Goal: Task Accomplishment & Management: Manage account settings

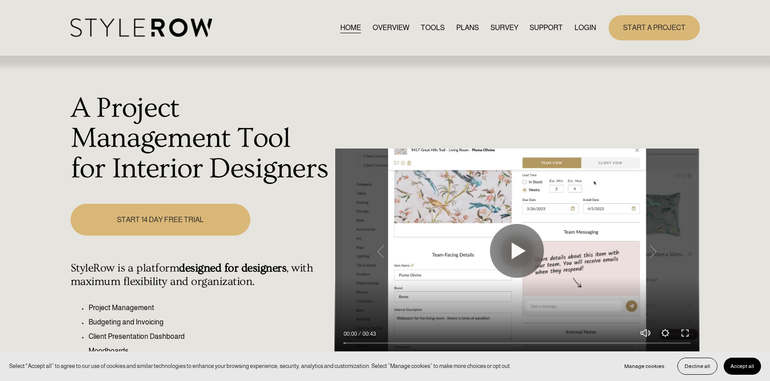
click at [578, 27] on link "LOGIN" at bounding box center [585, 28] width 22 height 12
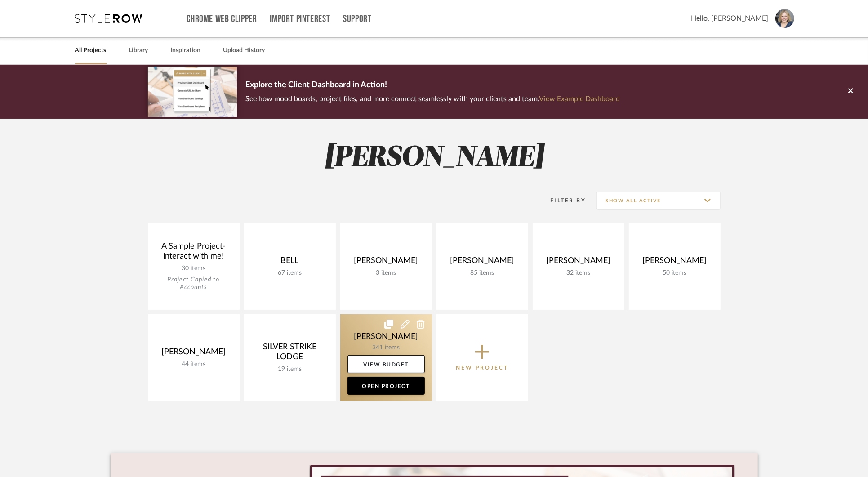
click at [370, 319] on link at bounding box center [386, 357] width 92 height 87
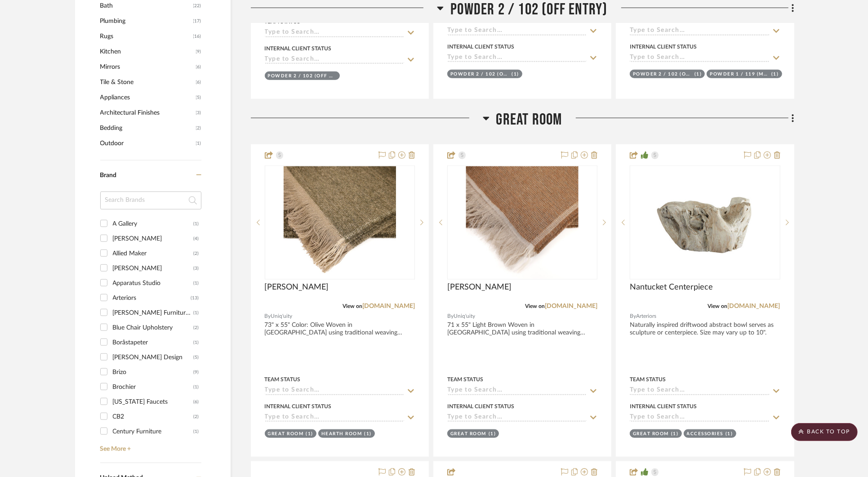
scroll to position [850, 0]
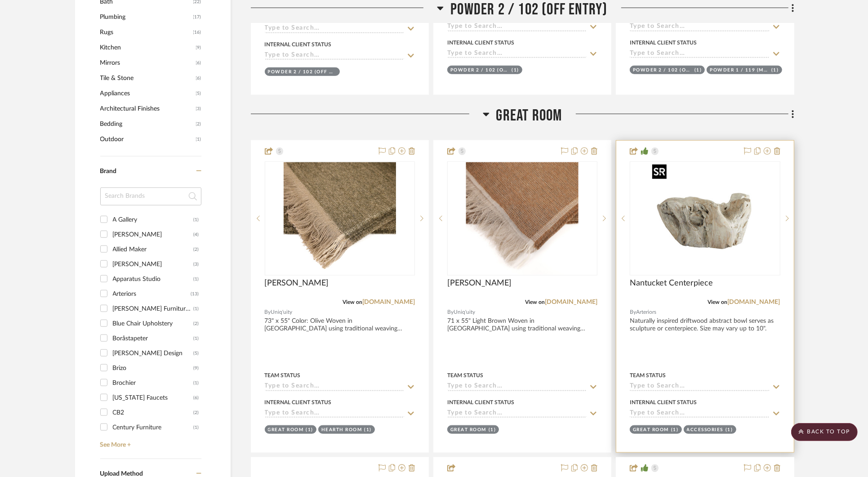
click at [703, 234] on div at bounding box center [704, 218] width 150 height 114
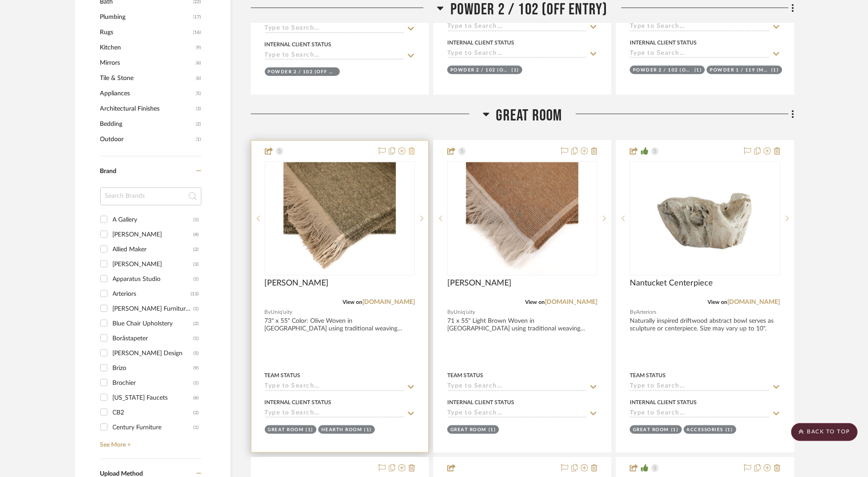
click at [414, 149] on icon at bounding box center [411, 150] width 6 height 7
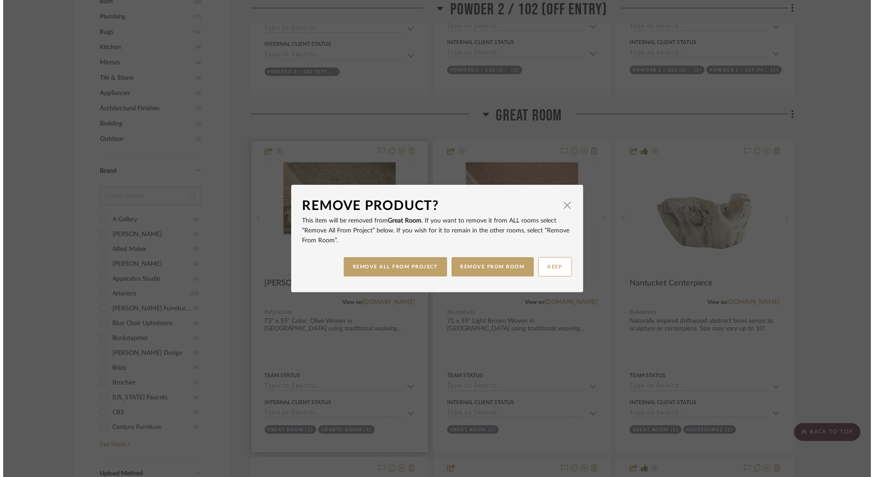
scroll to position [0, 0]
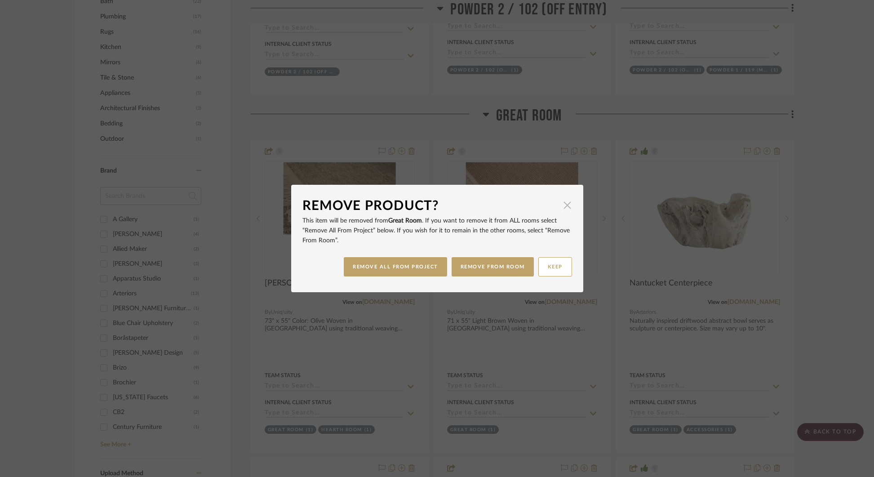
click at [562, 209] on span "button" at bounding box center [567, 205] width 18 height 18
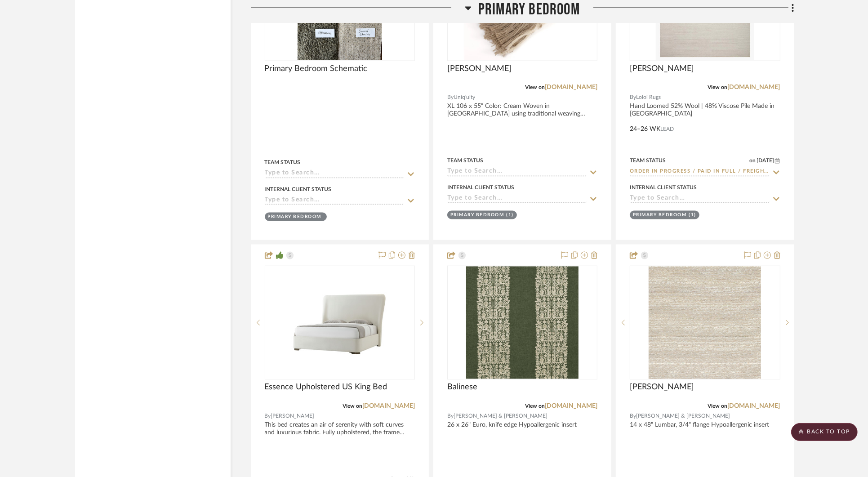
scroll to position [8600, 0]
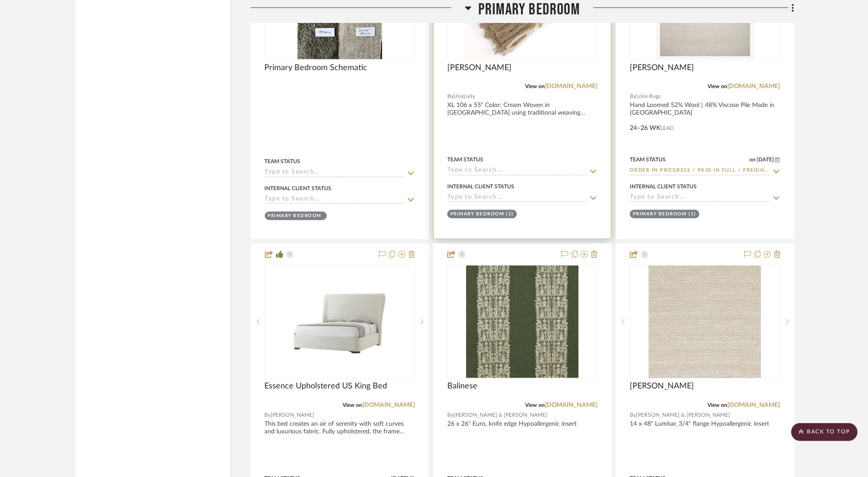
click at [520, 63] on div "Winters" at bounding box center [522, 73] width 150 height 20
click at [511, 41] on img "0" at bounding box center [522, 3] width 117 height 112
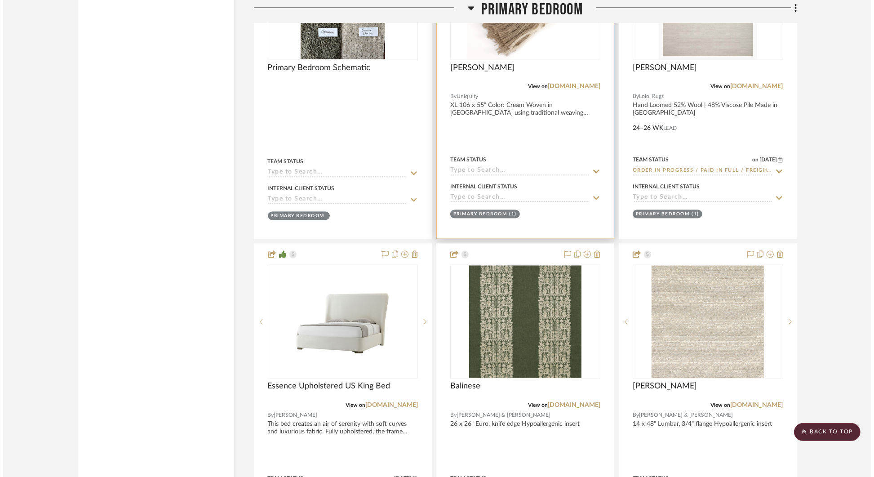
scroll to position [0, 0]
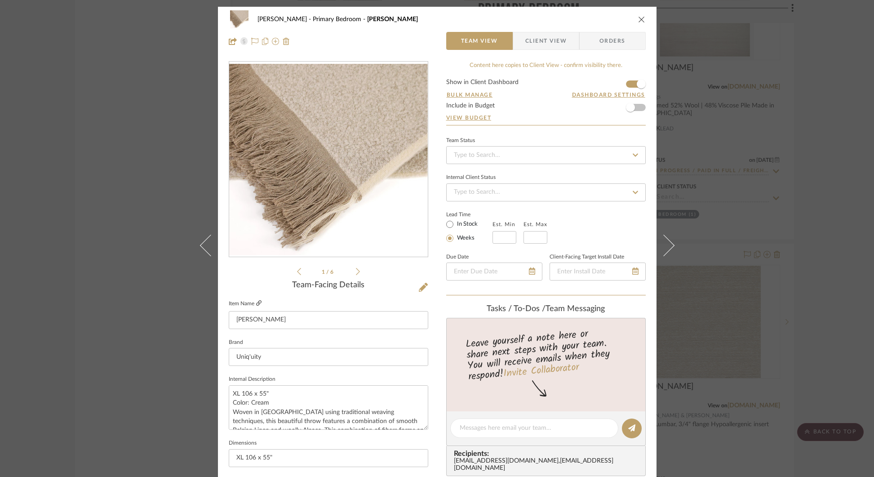
click at [256, 304] on icon at bounding box center [258, 302] width 5 height 5
click at [762, 59] on div "STERN Primary Bedroom Winters Team View Client View Orders 1 / 6 Team-Facing De…" at bounding box center [437, 238] width 874 height 477
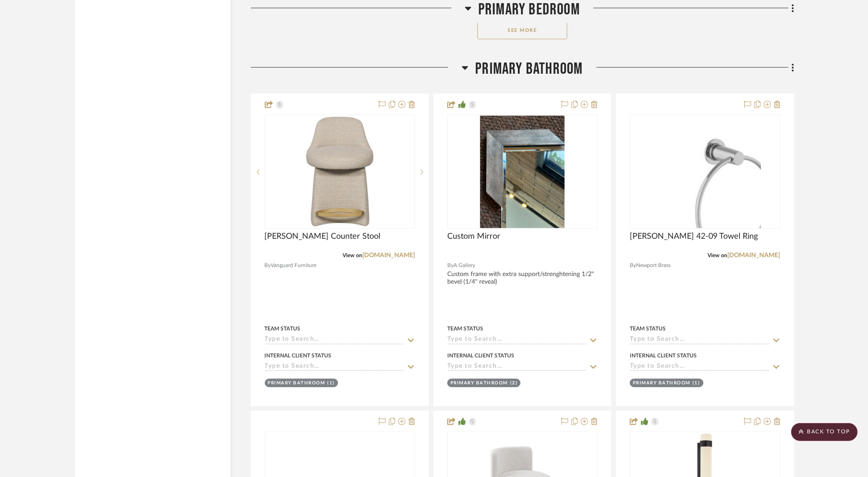
scroll to position [9469, 0]
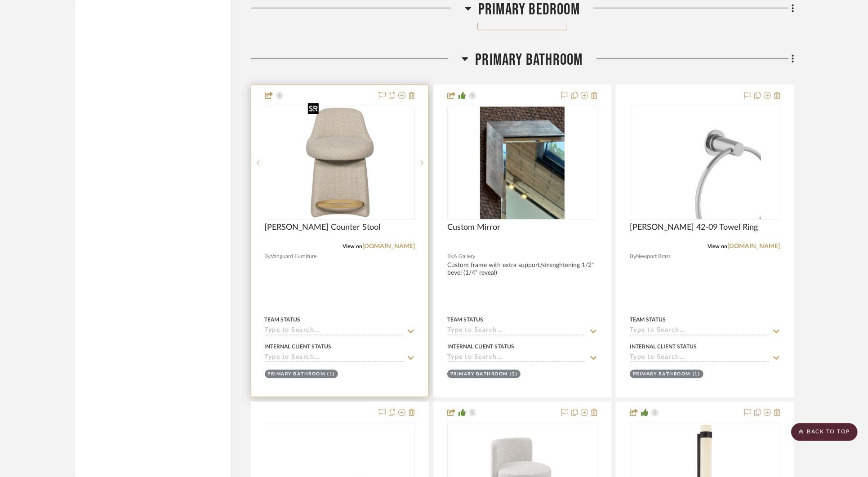
click at [368, 148] on img "0" at bounding box center [339, 162] width 71 height 112
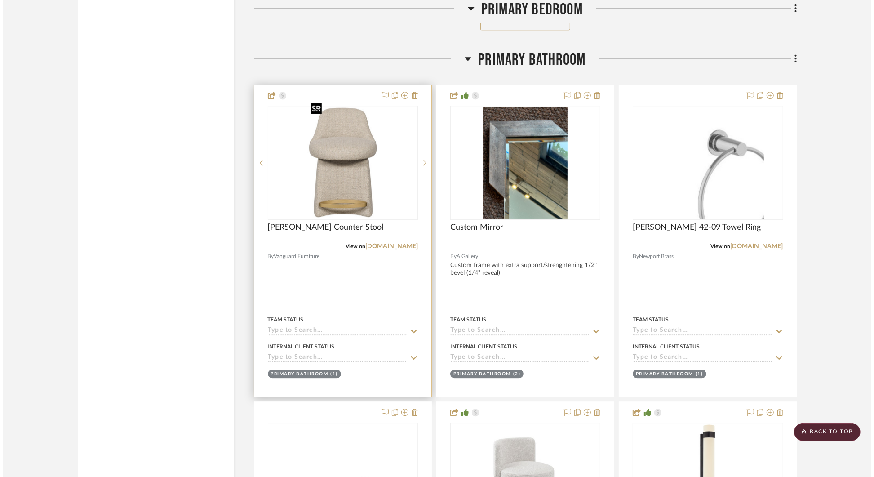
scroll to position [0, 0]
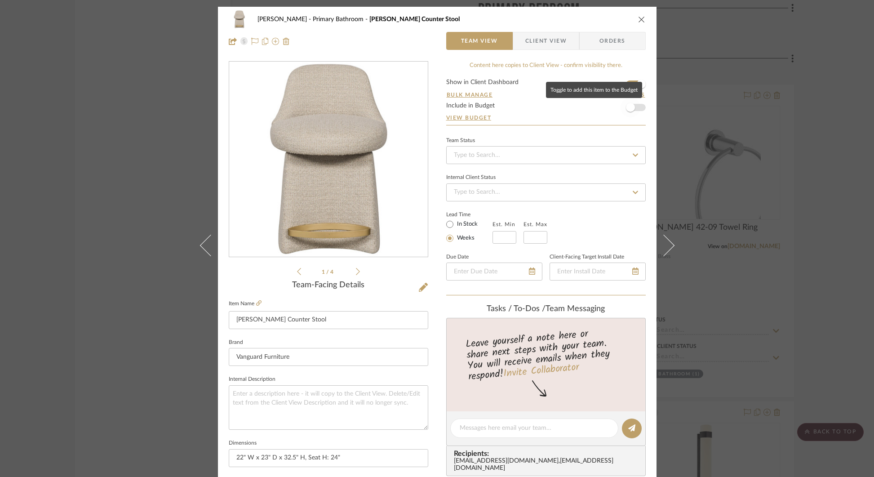
click at [635, 107] on span "button" at bounding box center [630, 107] width 20 height 20
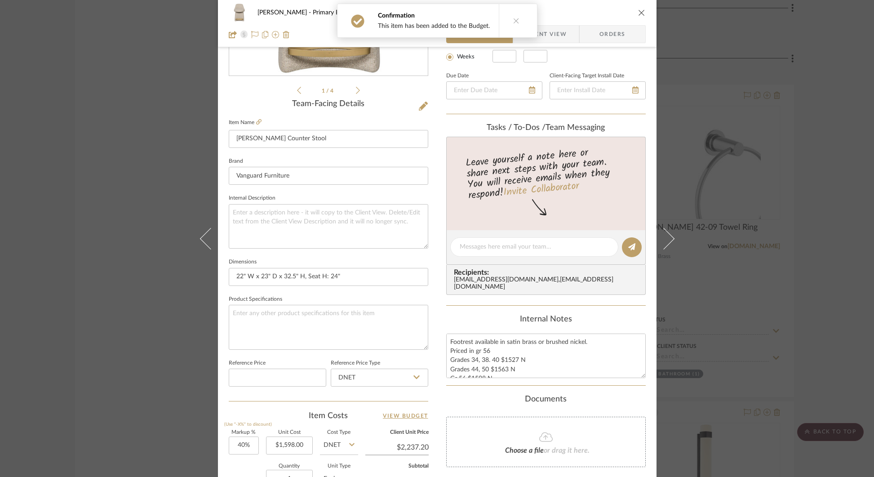
scroll to position [182, 0]
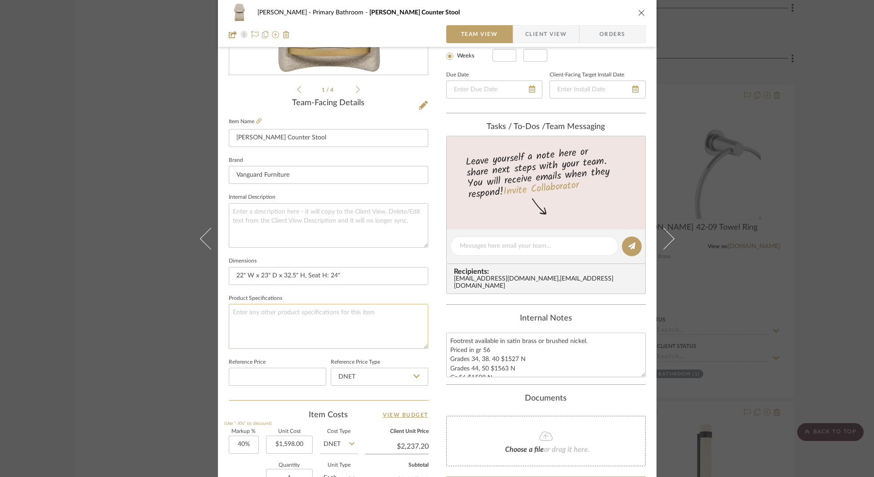
click at [392, 318] on textarea at bounding box center [328, 326] width 199 height 44
drag, startPoint x: 406, startPoint y: 314, endPoint x: 406, endPoint y: 264, distance: 49.4
click at [406, 264] on div "Team-Facing Details Item Name Wells Counter Stool Brand Vanguard Furniture Inte…" at bounding box center [328, 248] width 199 height 301
type textarea "To upholster in "Jimmy - Olive" (same fabric as UL lounge sofa)"
click at [549, 36] on span "Client View" at bounding box center [545, 34] width 41 height 18
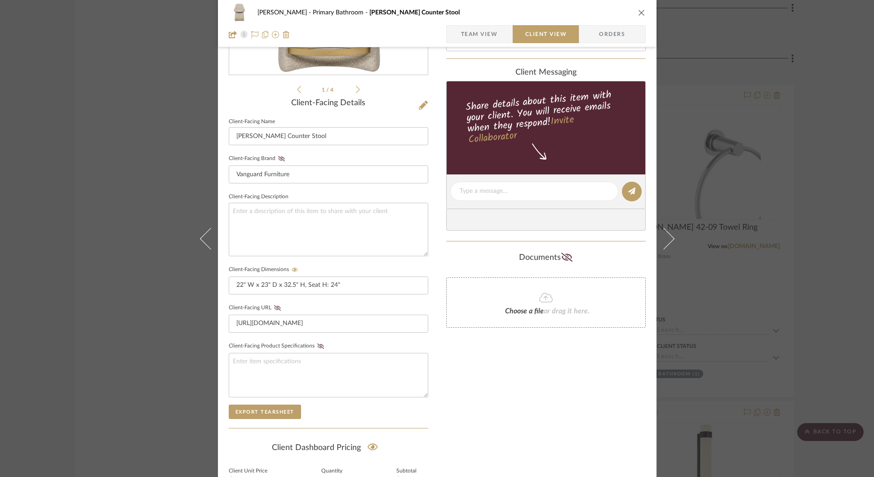
type textarea "To upholster in "Jimmy - Olive" (same fabric as UL lounge sofa)"
click at [317, 343] on icon at bounding box center [320, 345] width 7 height 5
click at [729, 115] on div "STERN Primary Bathroom Wells Counter Stool Team View Client View Orders 1 / 4 C…" at bounding box center [437, 238] width 874 height 477
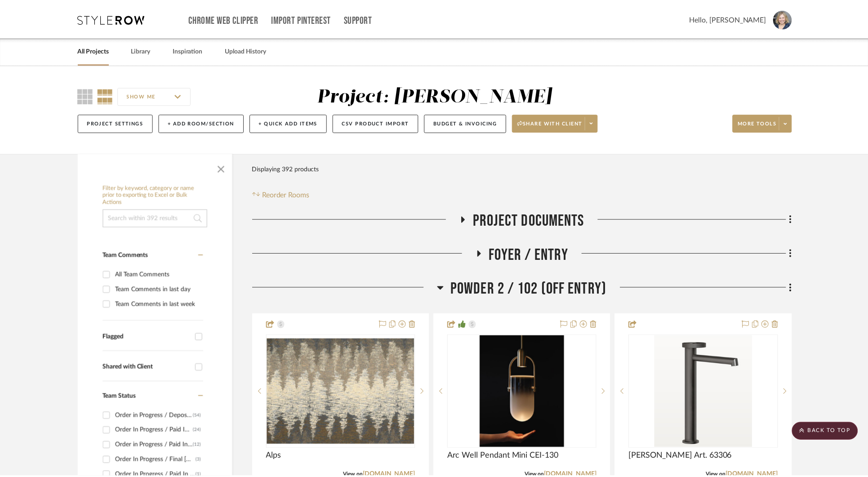
scroll to position [9469, 0]
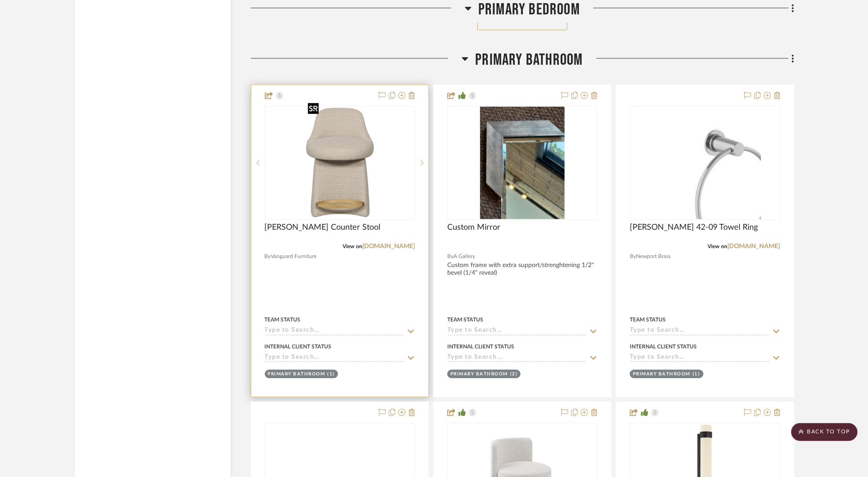
click at [362, 167] on img "0" at bounding box center [339, 162] width 71 height 112
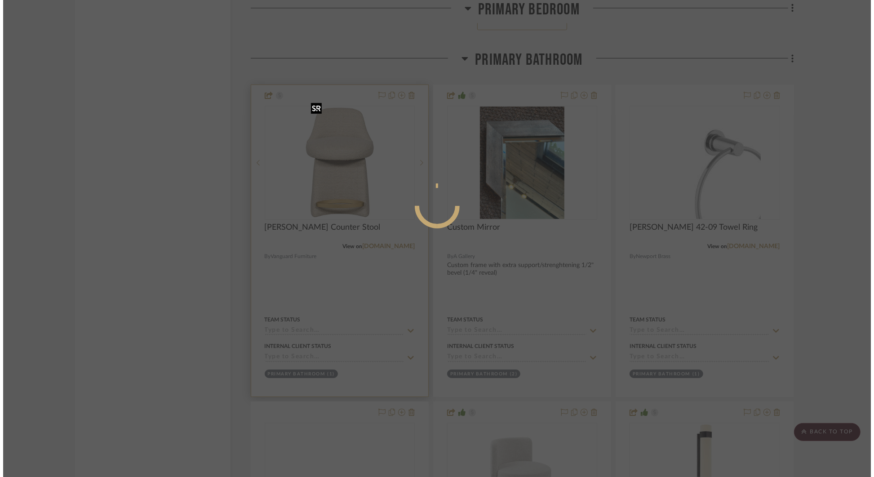
scroll to position [0, 0]
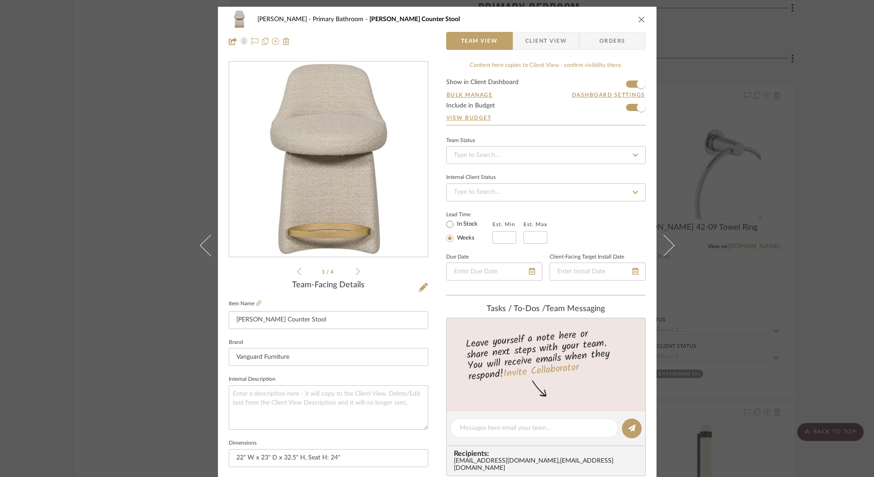
click at [850, 63] on div "STERN Primary Bathroom Wells Counter Stool Team View Client View Orders 1 / 4 T…" at bounding box center [437, 238] width 874 height 477
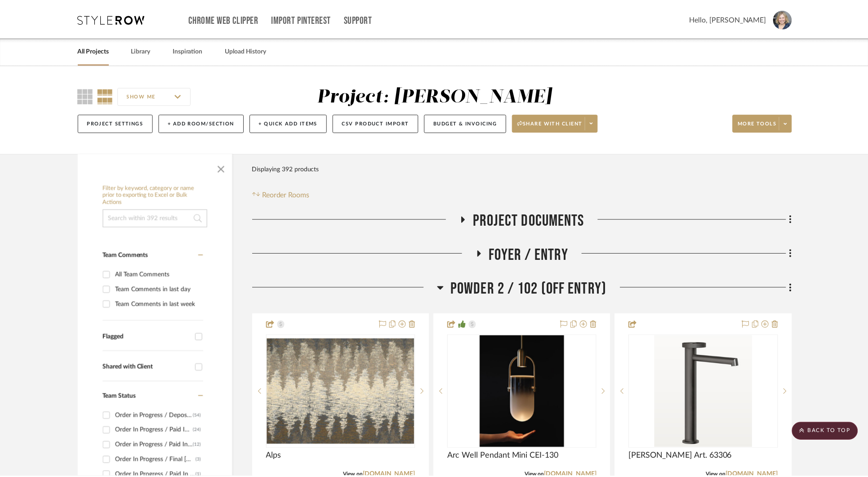
scroll to position [9469, 0]
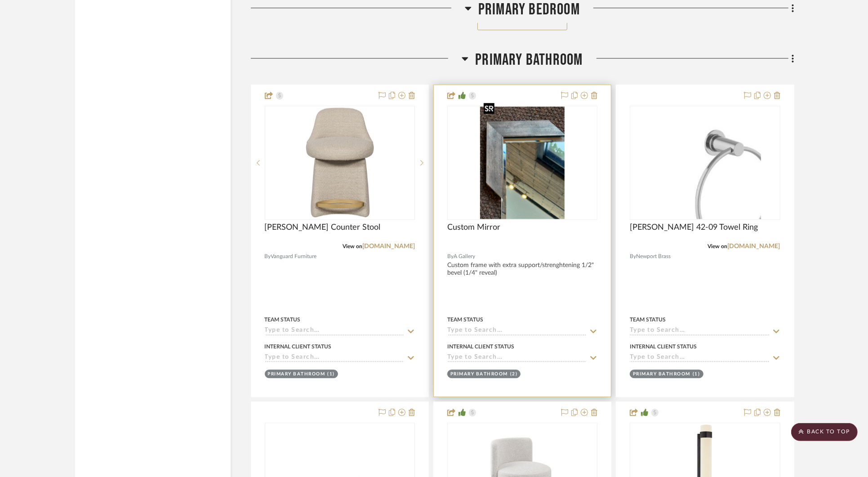
click at [563, 170] on img "0" at bounding box center [522, 162] width 84 height 112
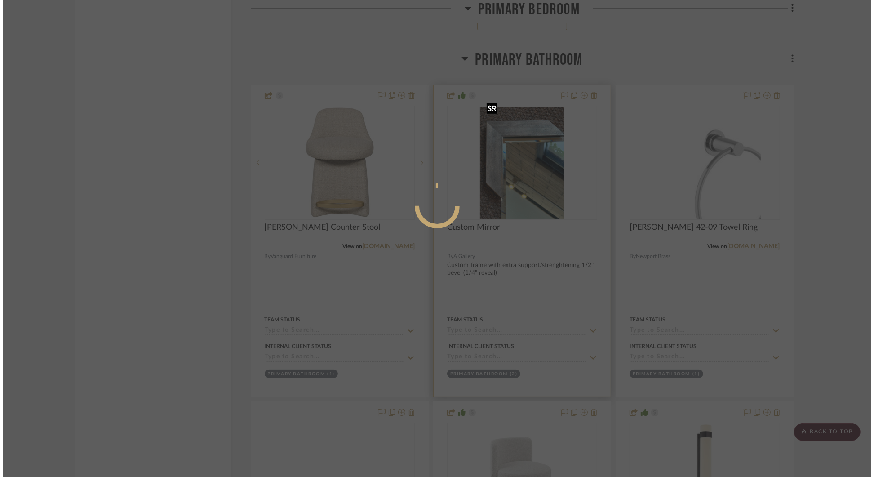
scroll to position [0, 0]
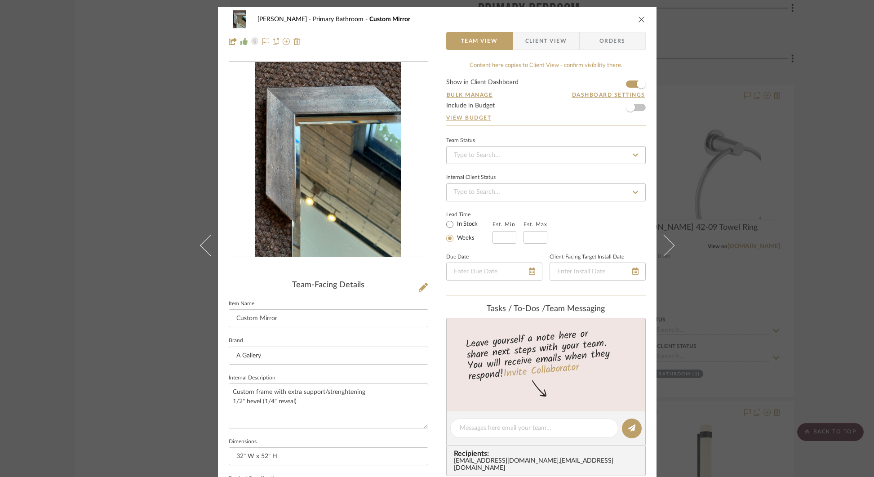
click at [832, 77] on div "STERN Primary Bathroom Custom Mirror Team View Client View Orders Team-Facing D…" at bounding box center [437, 238] width 874 height 477
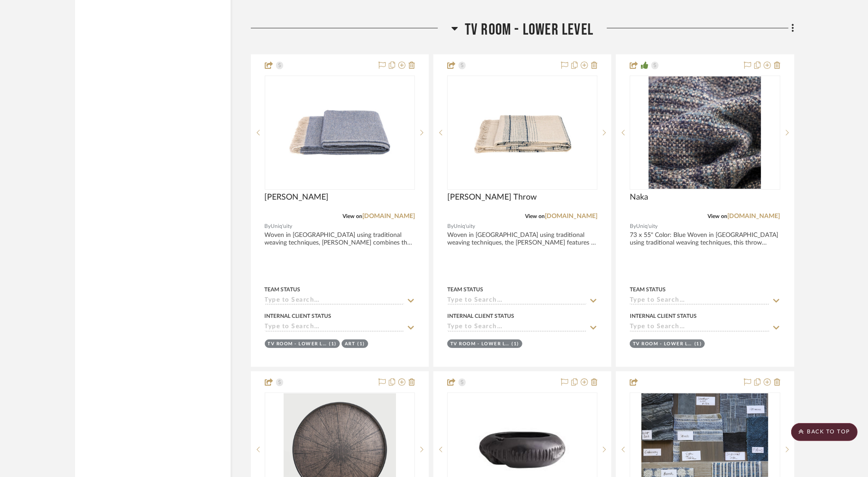
scroll to position [10563, 0]
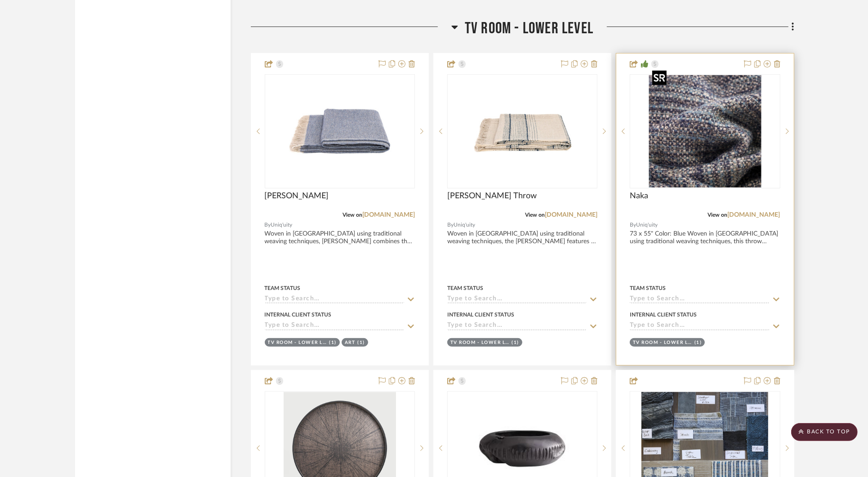
click at [0, 0] on img at bounding box center [0, 0] width 0 height 0
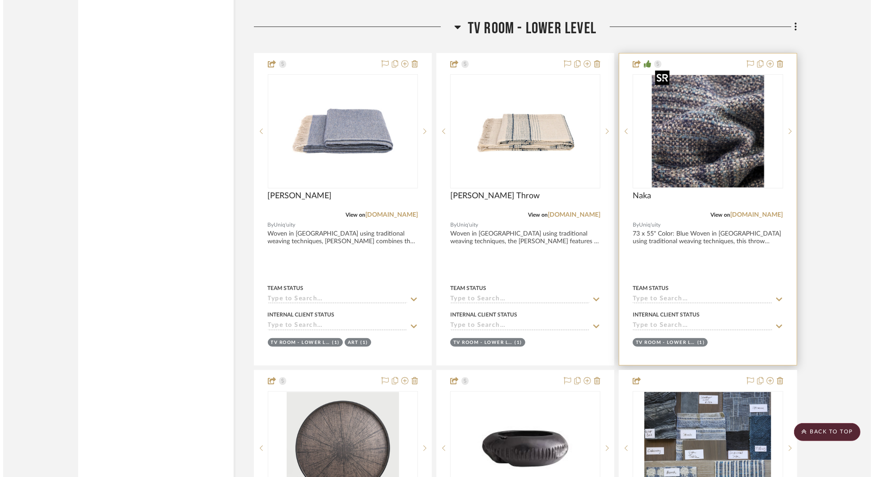
scroll to position [0, 0]
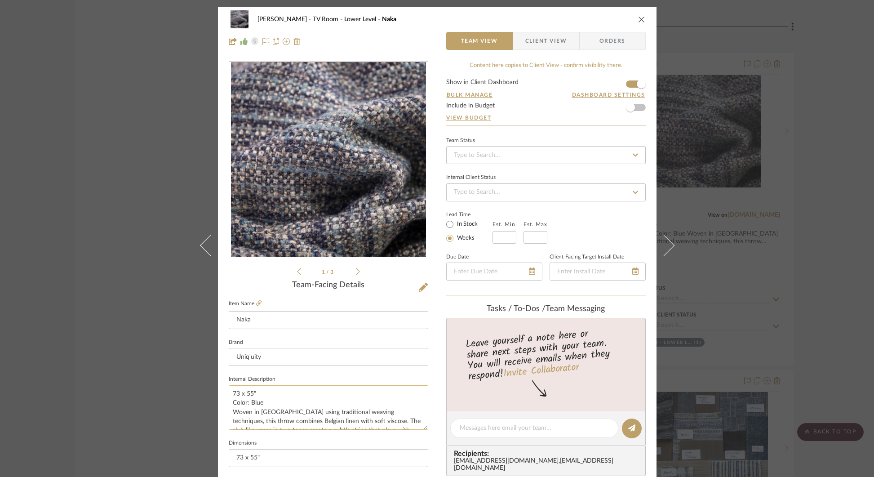
click at [283, 398] on textarea "73 x 55" Color: Blue Woven in Belgium using traditional weaving techniques, thi…" at bounding box center [328, 407] width 199 height 44
click at [249, 401] on textarea "73 x 55" Color: Blue Woven in Belgium using traditional weaving techniques, thi…" at bounding box center [328, 407] width 199 height 44
type textarea "73 x 55" Color: 47 - Blue Woven in Belgium using traditional weaving techniques…"
click at [629, 108] on span "button" at bounding box center [630, 107] width 9 height 9
click at [807, 137] on div "STERN TV Room - Lower Level Naka Team View Client View Orders 1 / 3 Team-Facing…" at bounding box center [437, 238] width 874 height 477
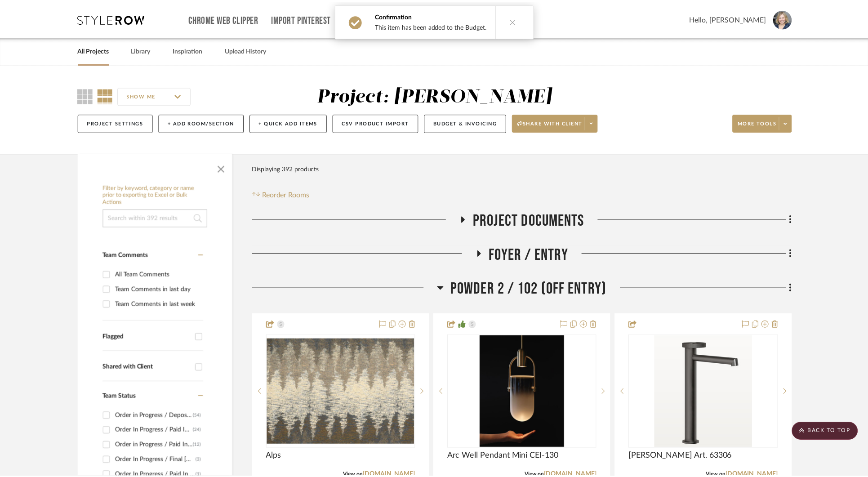
scroll to position [10563, 0]
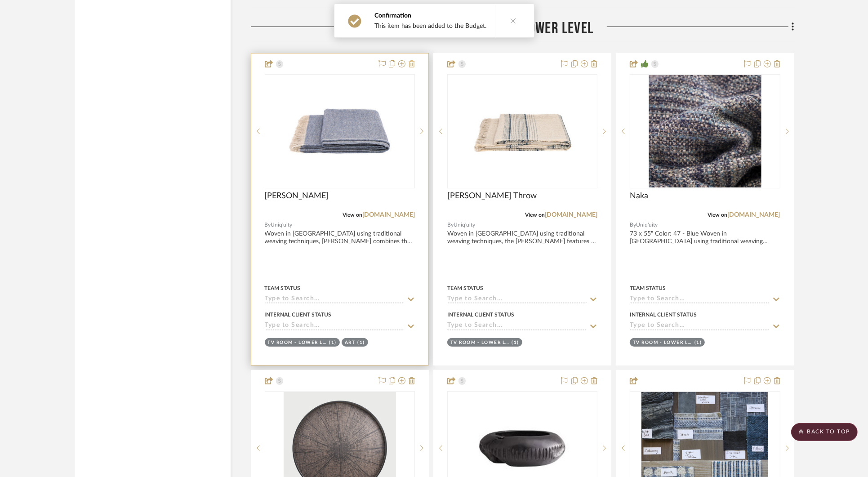
click at [412, 60] on icon at bounding box center [411, 63] width 6 height 7
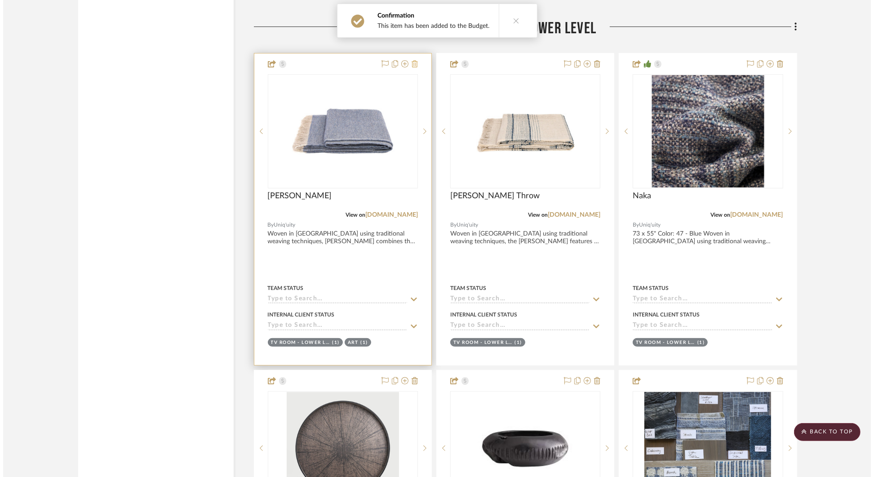
scroll to position [0, 0]
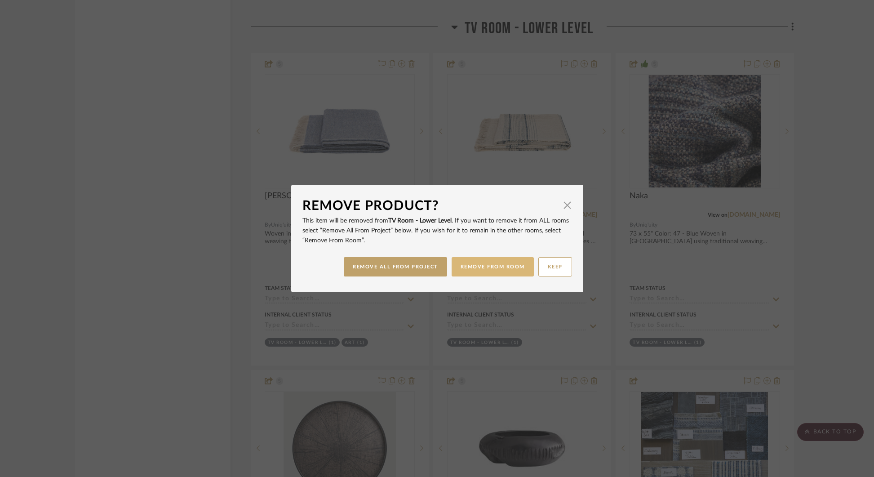
click at [491, 268] on button "REMOVE FROM ROOM" at bounding box center [493, 266] width 82 height 19
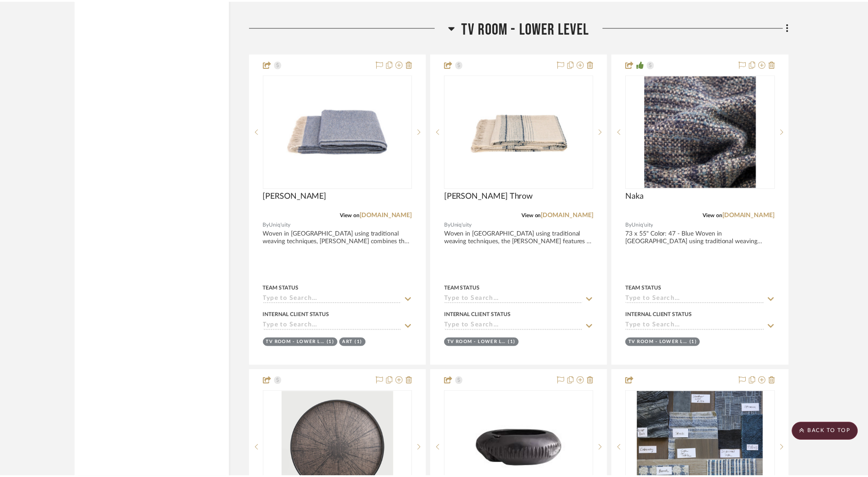
scroll to position [10563, 0]
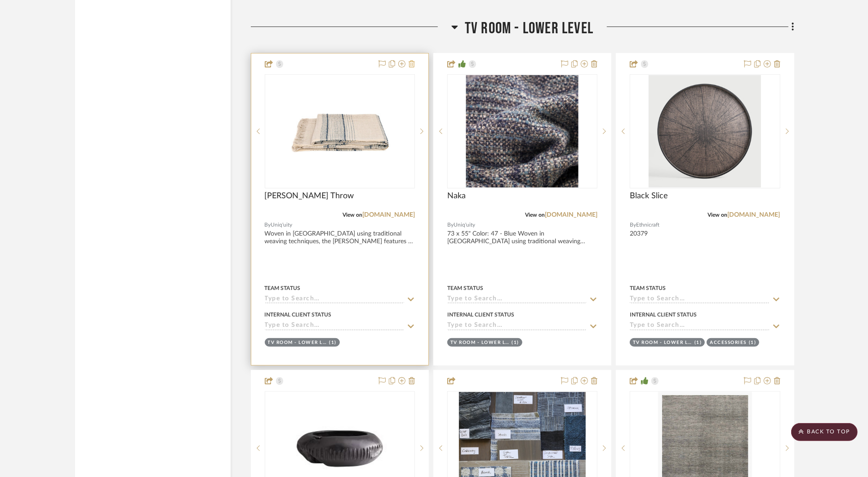
click at [414, 60] on icon at bounding box center [411, 63] width 6 height 7
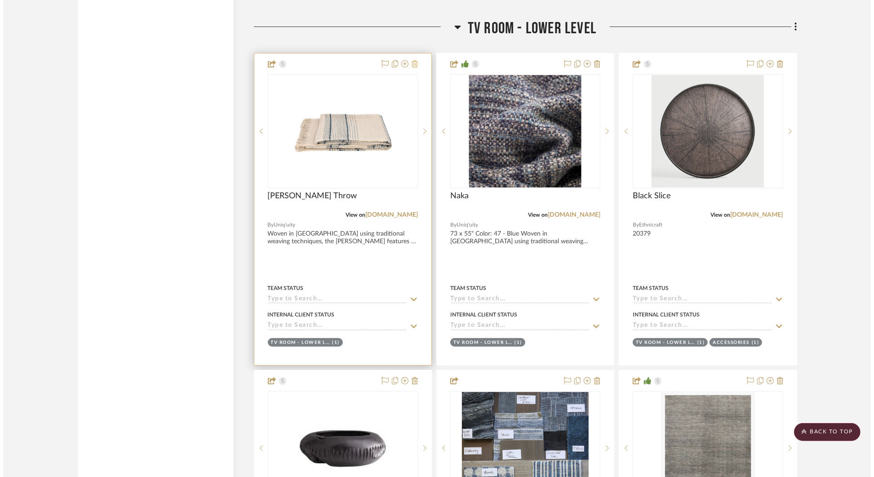
scroll to position [0, 0]
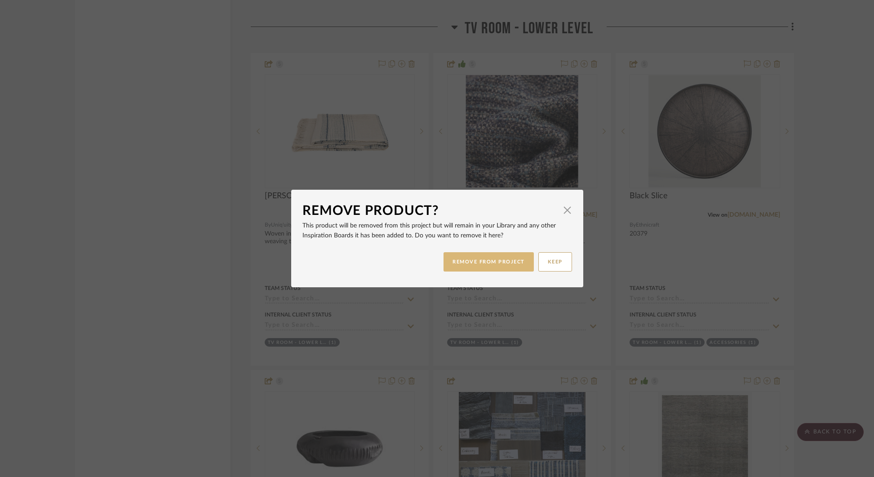
click at [480, 261] on button "REMOVE FROM PROJECT" at bounding box center [488, 261] width 90 height 19
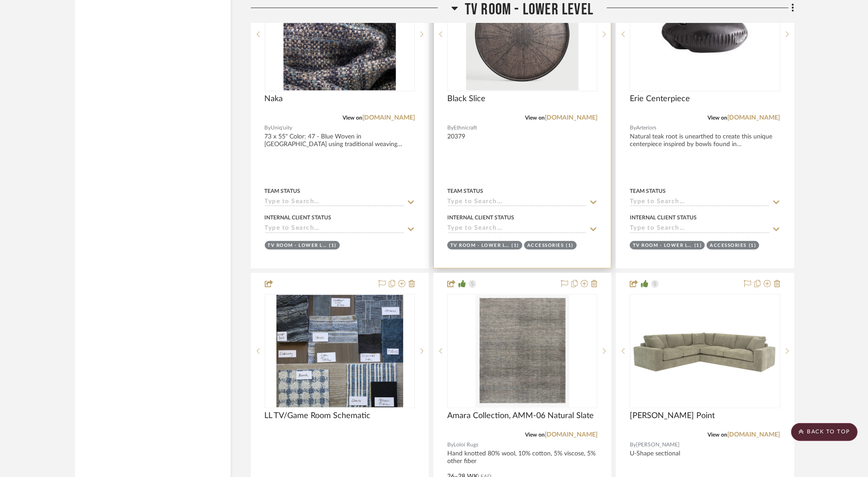
scroll to position [10533, 0]
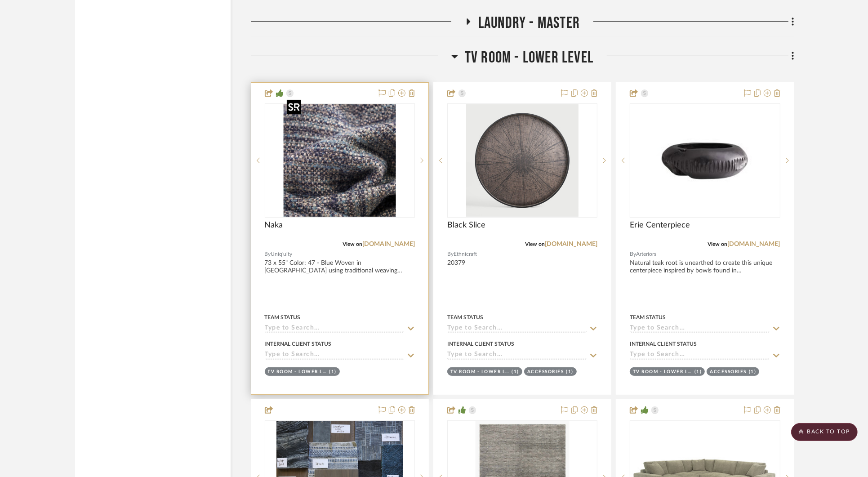
click at [319, 140] on img "0" at bounding box center [339, 160] width 112 height 112
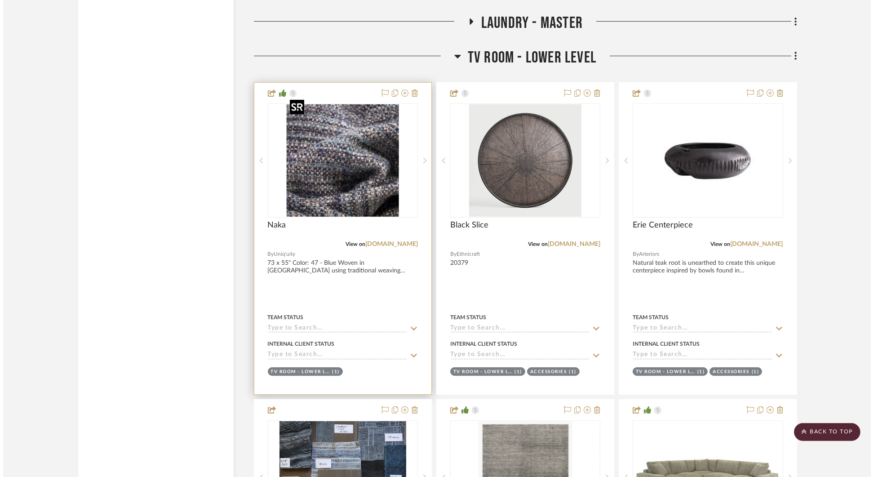
scroll to position [0, 0]
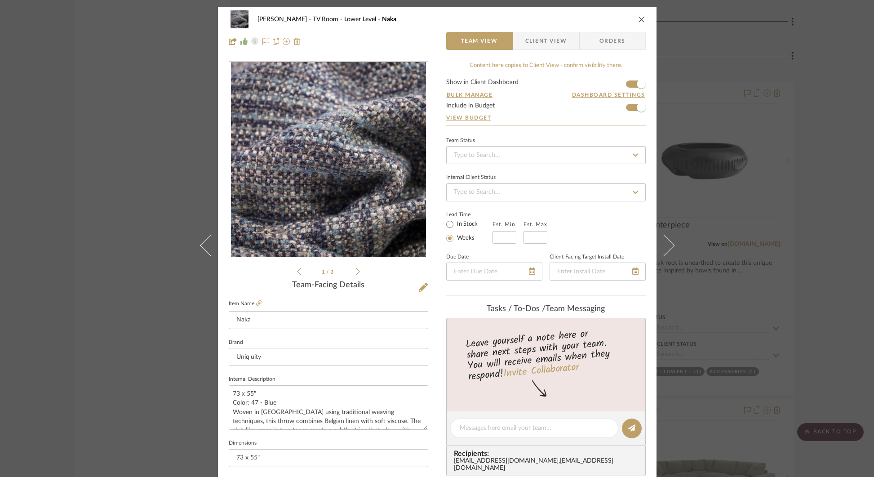
click at [761, 89] on div "STERN TV Room - Lower Level Naka Team View Client View Orders 1 / 3 Team-Facing…" at bounding box center [437, 238] width 874 height 477
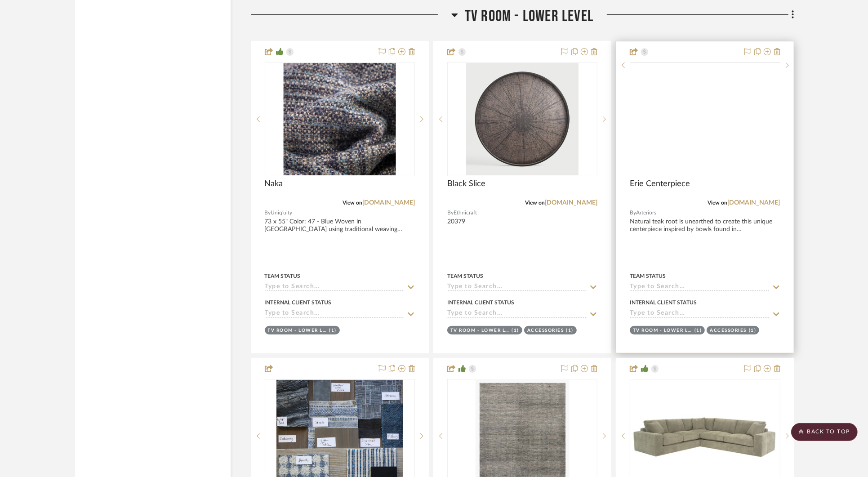
scroll to position [10561, 0]
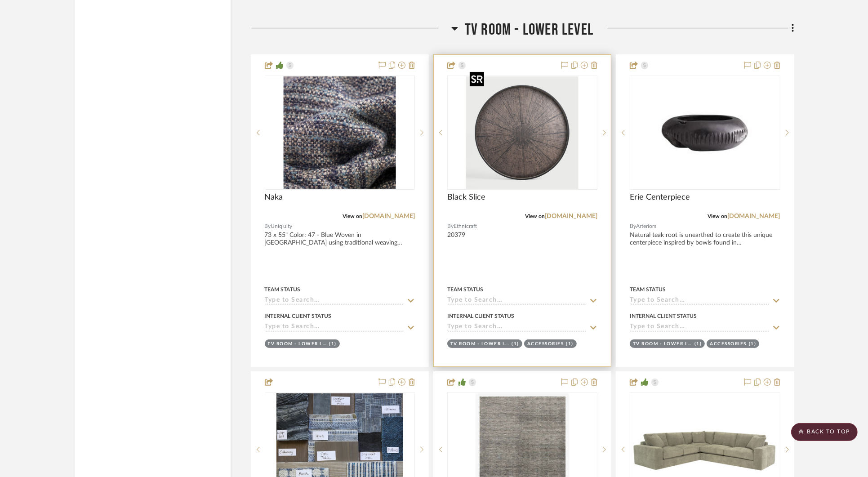
click at [0, 0] on img at bounding box center [0, 0] width 0 height 0
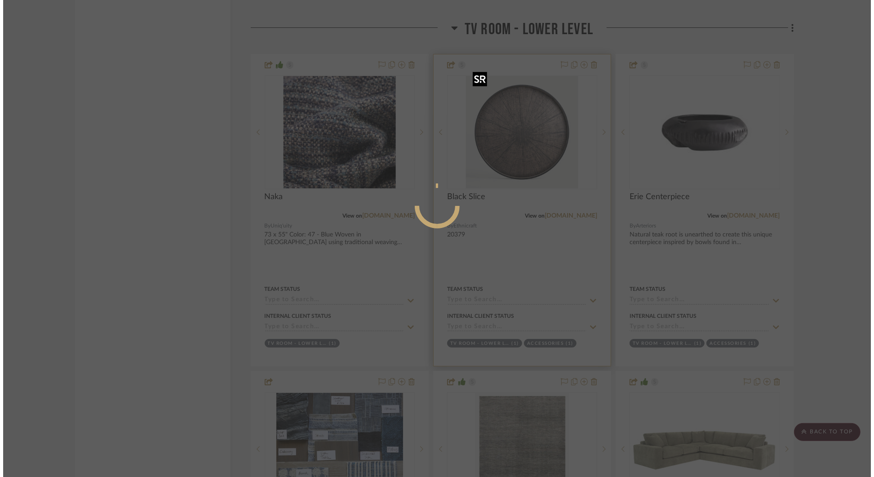
scroll to position [0, 0]
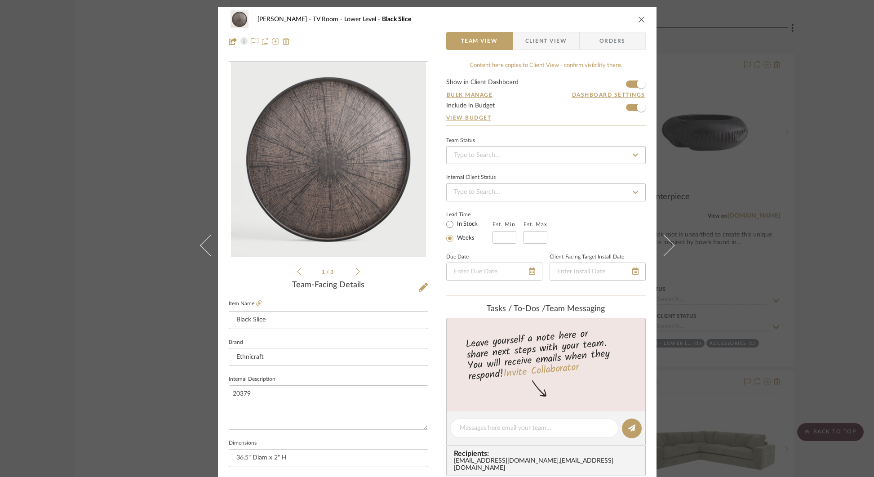
click at [726, 127] on div "STERN TV Room - Lower Level Black Slice Team View Client View Orders 1 / 3 Team…" at bounding box center [437, 238] width 874 height 477
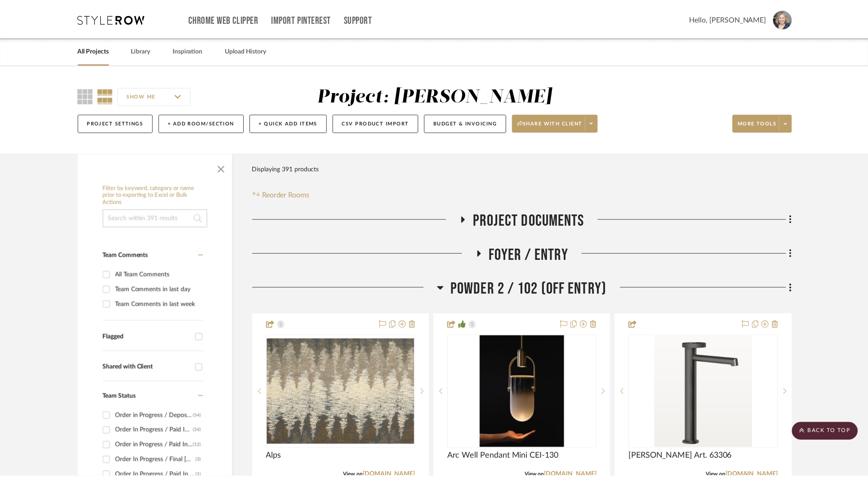
scroll to position [10561, 0]
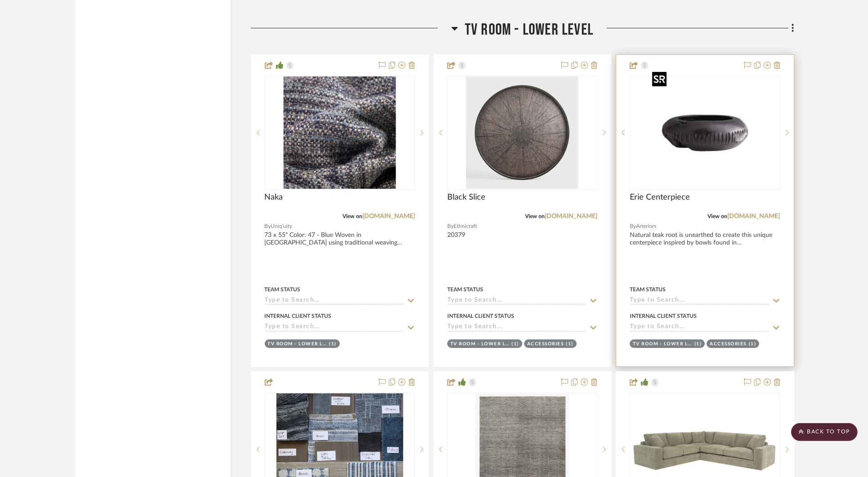
click at [708, 128] on img "0" at bounding box center [704, 132] width 112 height 112
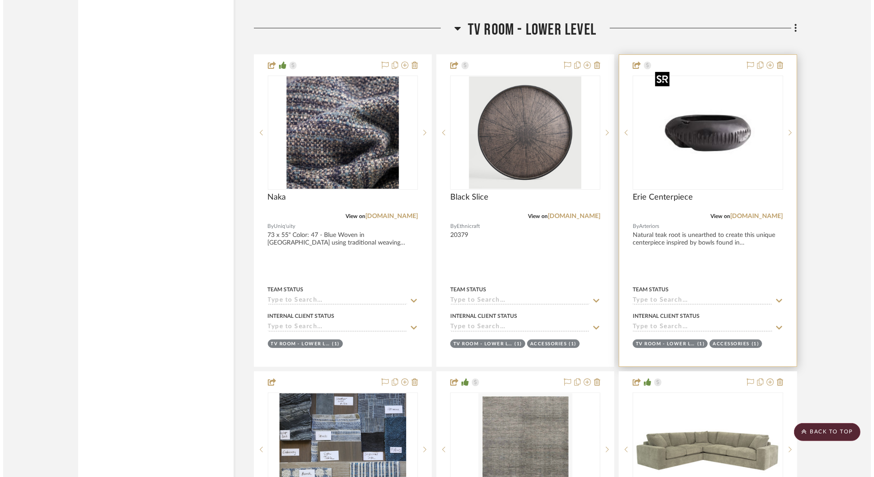
scroll to position [0, 0]
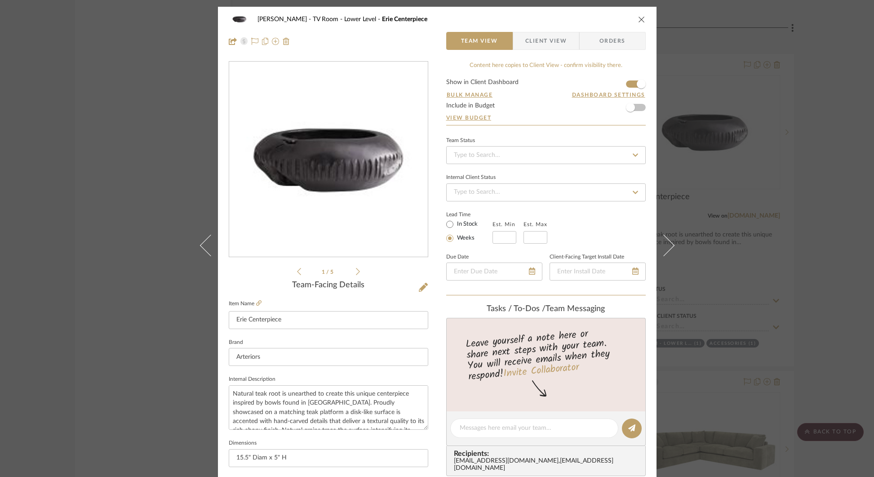
click at [807, 116] on div "STERN TV Room - Lower Level Erie Centerpiece Team View Client View Orders 1 / 5…" at bounding box center [437, 238] width 874 height 477
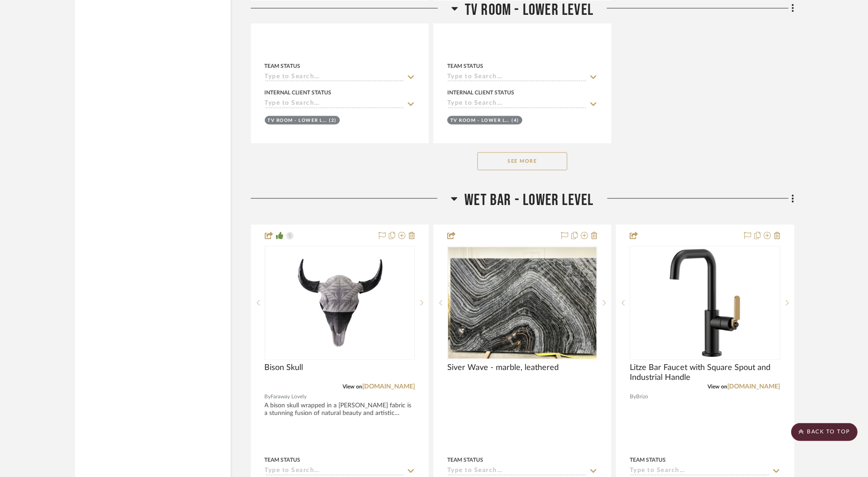
scroll to position [11421, 0]
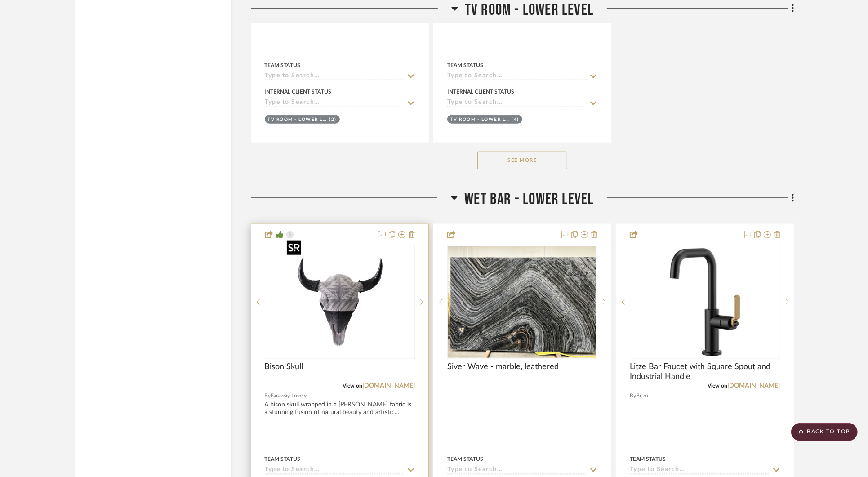
click at [333, 288] on div at bounding box center [340, 302] width 150 height 114
click at [342, 291] on img "0" at bounding box center [339, 302] width 112 height 112
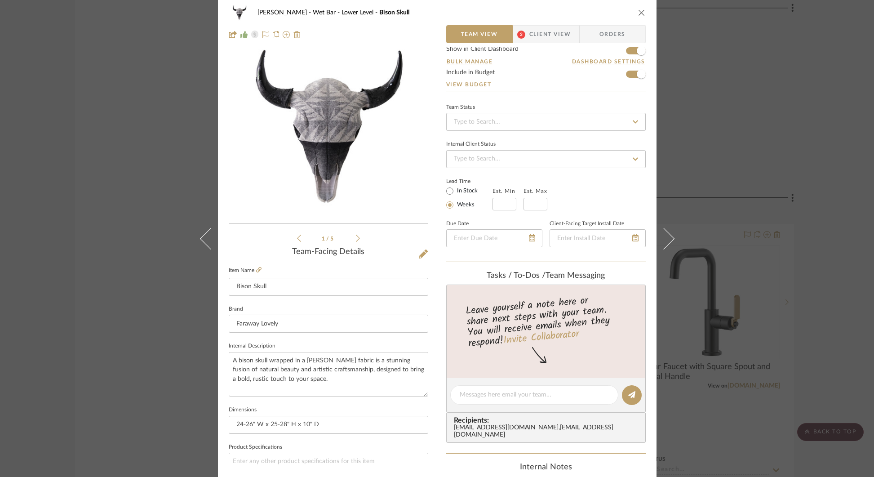
scroll to position [0, 0]
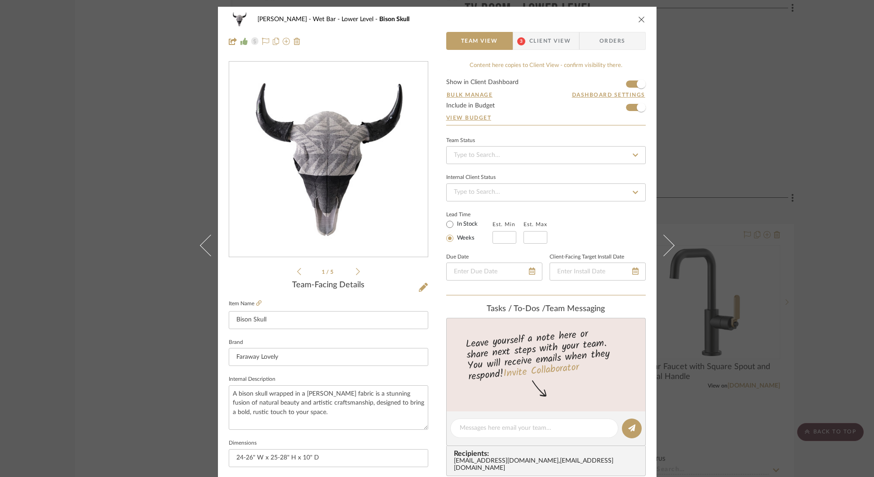
click at [807, 173] on div "STERN Wet Bar - Lower Level Bison Skull Team View 3 Client View Orders 1 / 5 Te…" at bounding box center [437, 238] width 874 height 477
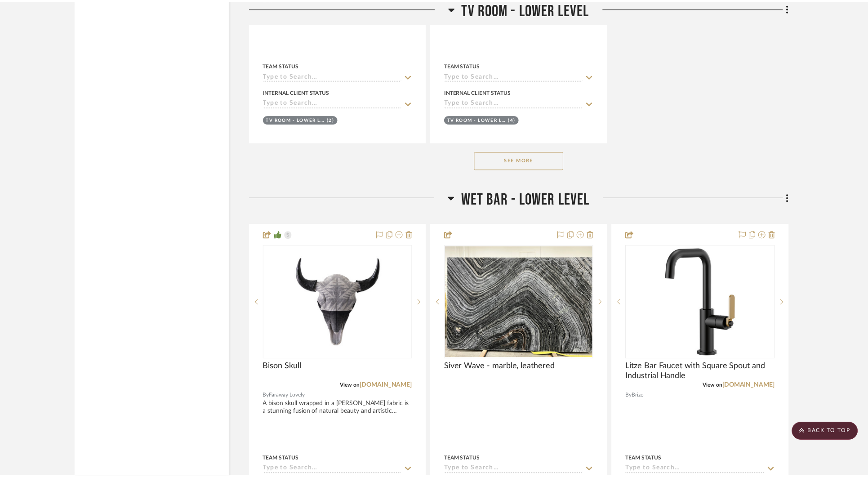
scroll to position [11421, 0]
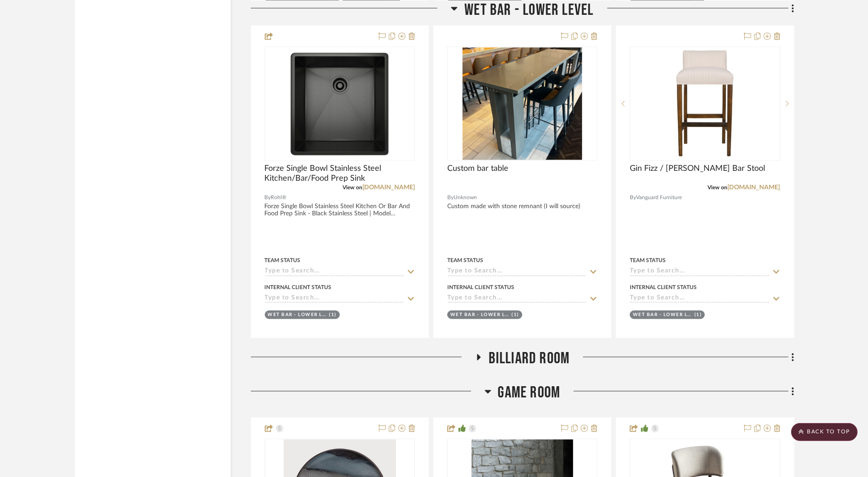
scroll to position [11821, 0]
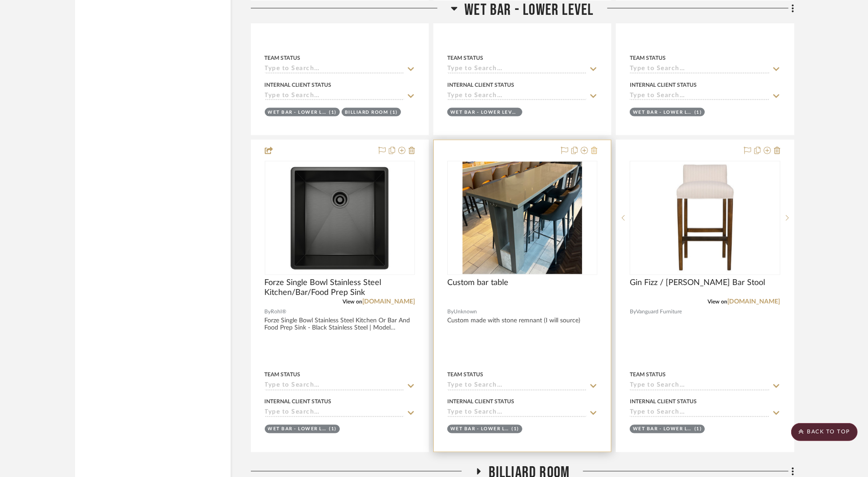
click at [596, 147] on icon at bounding box center [594, 150] width 6 height 7
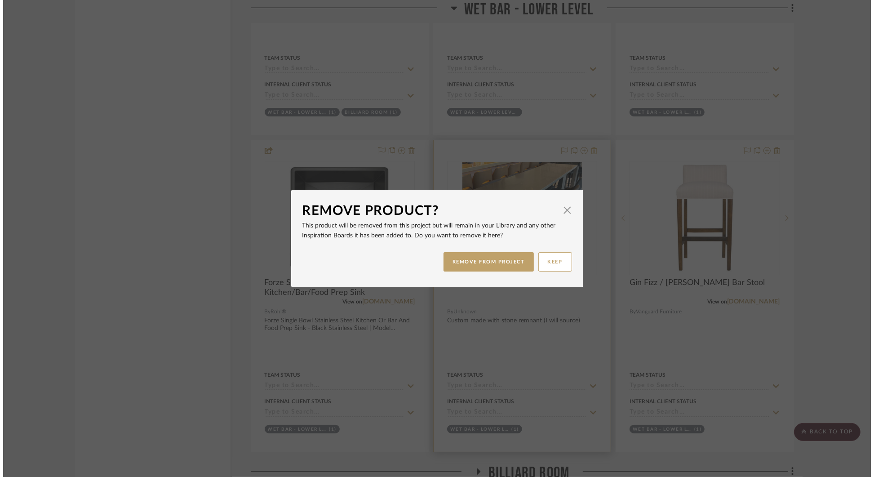
scroll to position [0, 0]
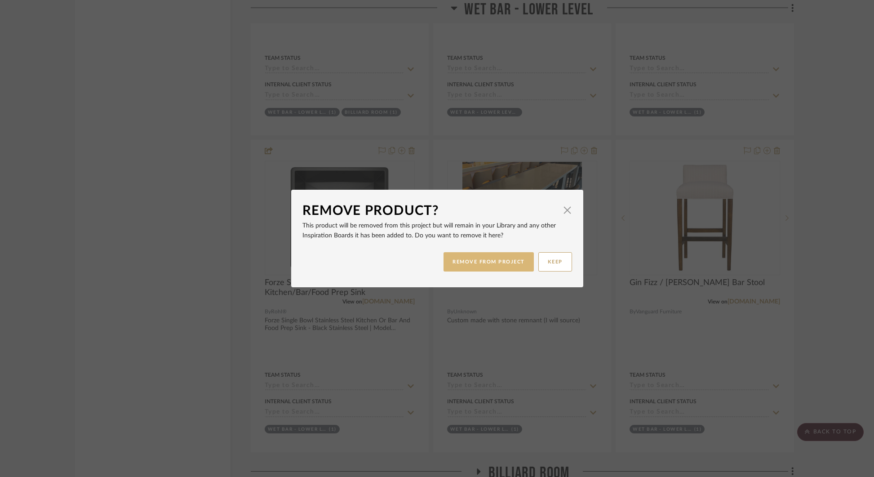
click at [500, 261] on button "REMOVE FROM PROJECT" at bounding box center [488, 261] width 90 height 19
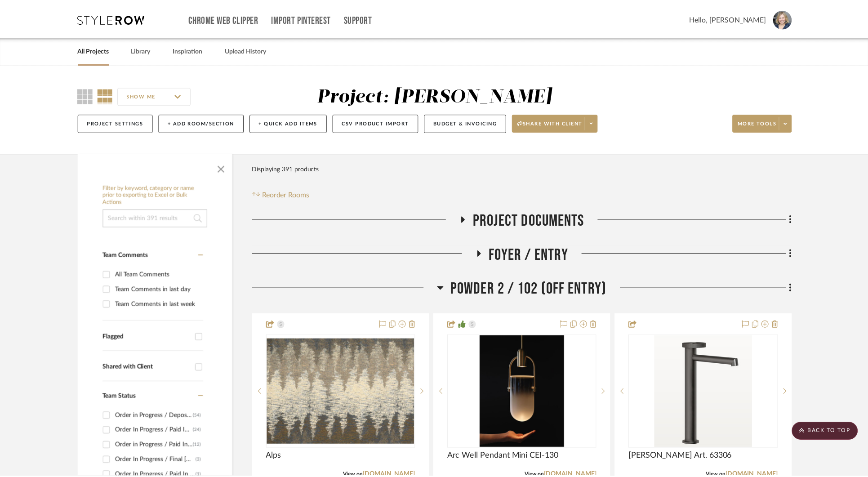
scroll to position [11821, 0]
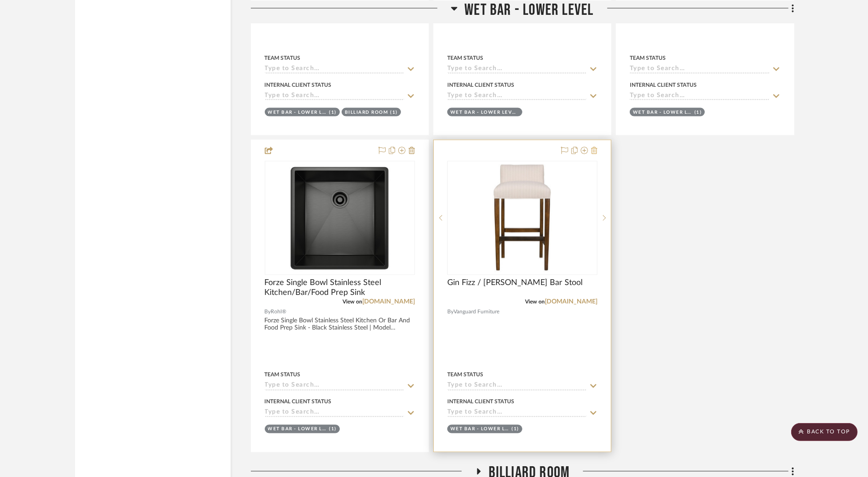
click at [593, 147] on icon at bounding box center [594, 150] width 6 height 7
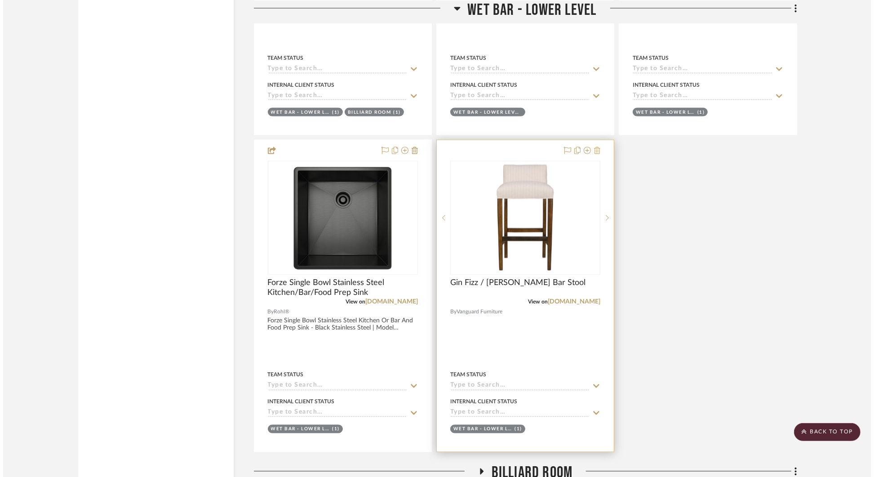
scroll to position [0, 0]
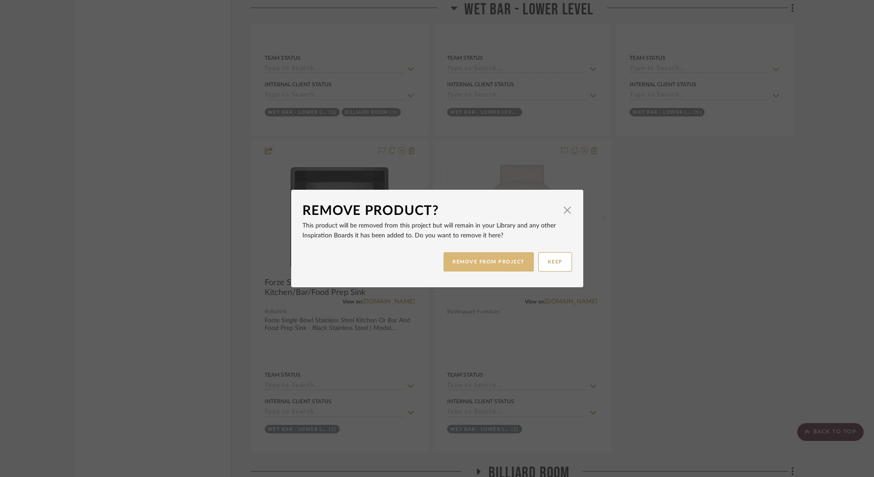
click at [506, 266] on button "REMOVE FROM PROJECT" at bounding box center [488, 261] width 90 height 19
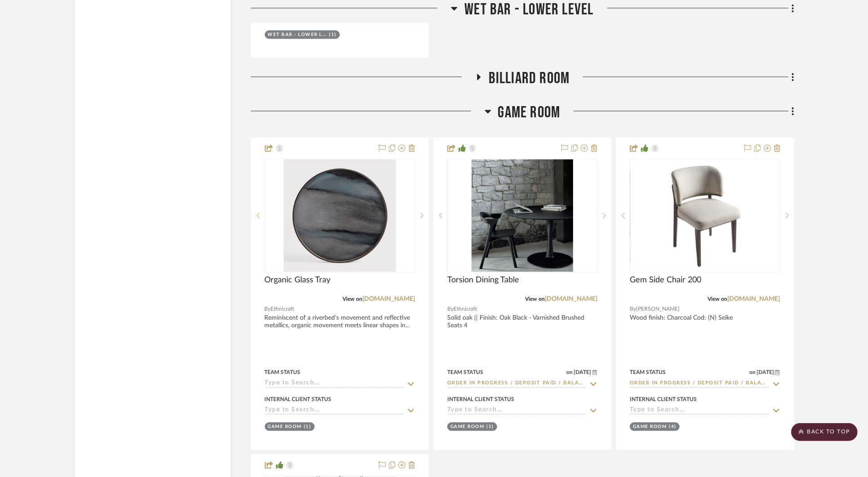
scroll to position [12216, 0]
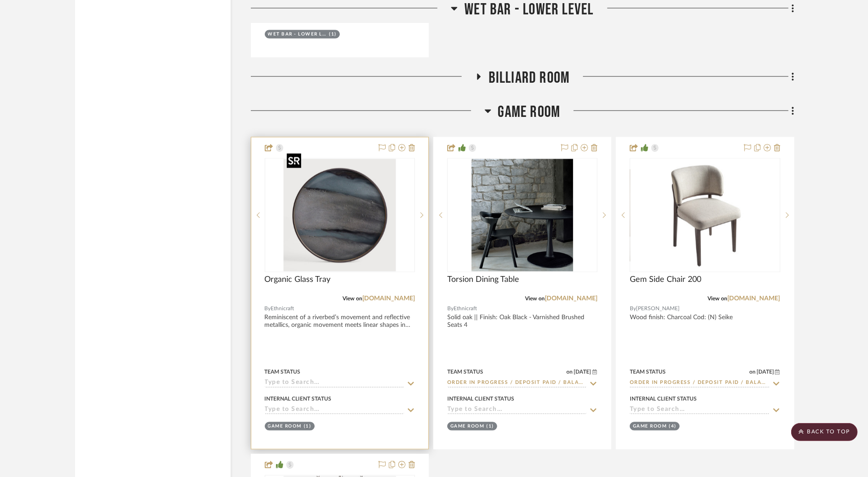
click at [0, 0] on img at bounding box center [0, 0] width 0 height 0
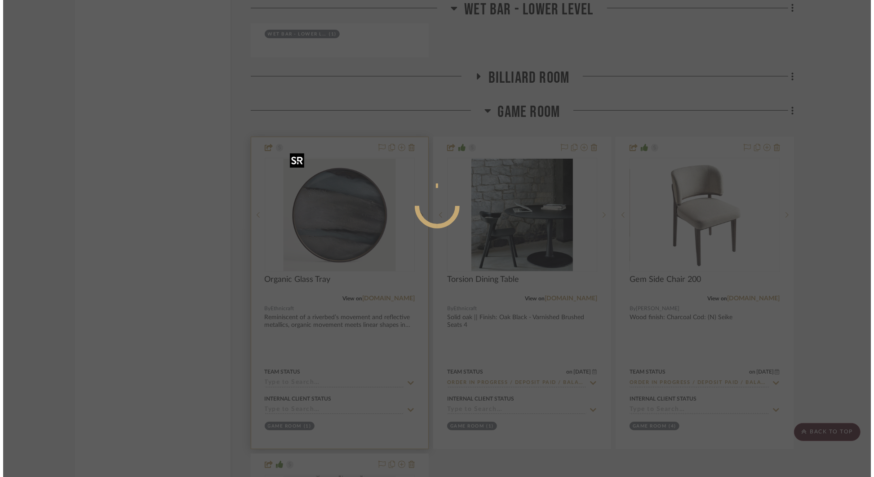
scroll to position [0, 0]
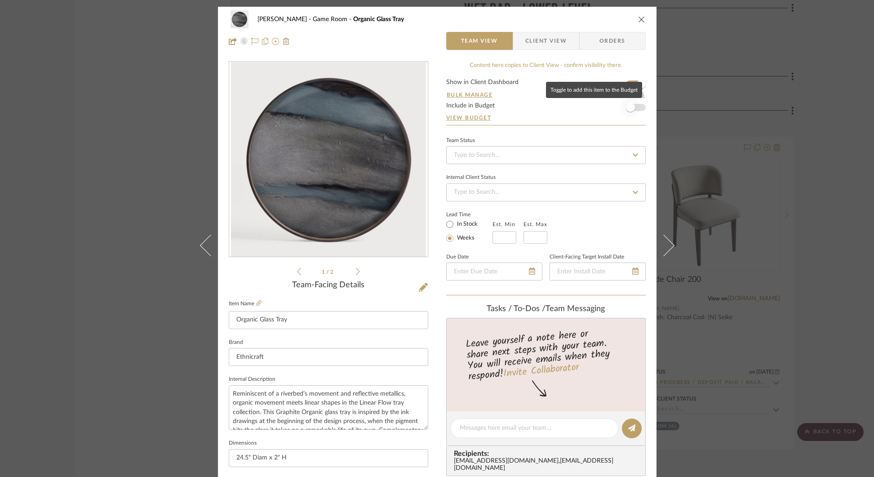
click at [631, 106] on span "button" at bounding box center [630, 107] width 20 height 20
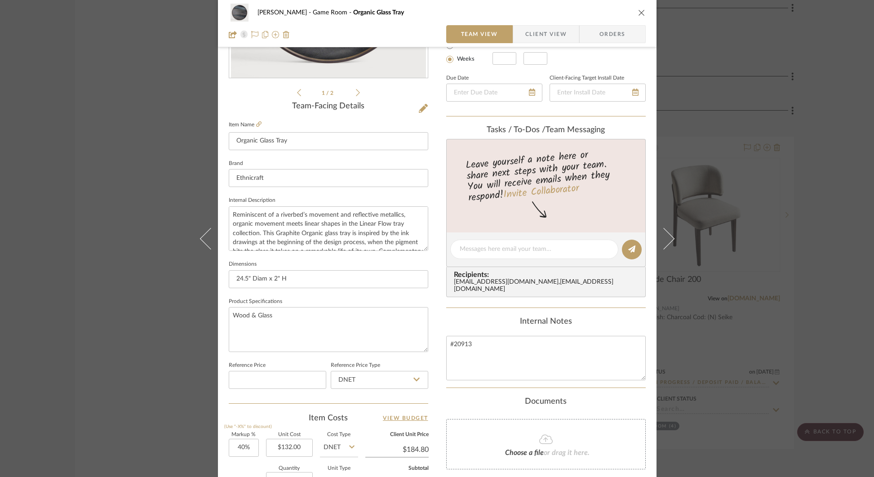
scroll to position [212, 0]
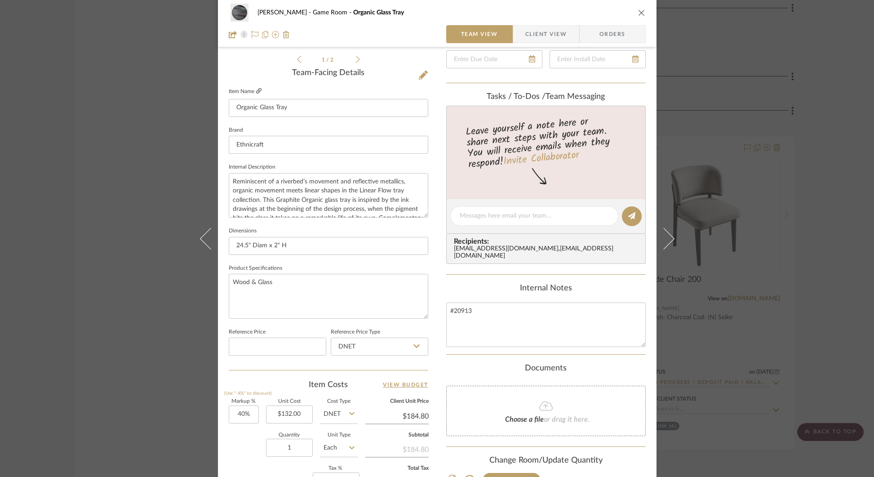
click at [256, 89] on icon at bounding box center [258, 90] width 5 height 5
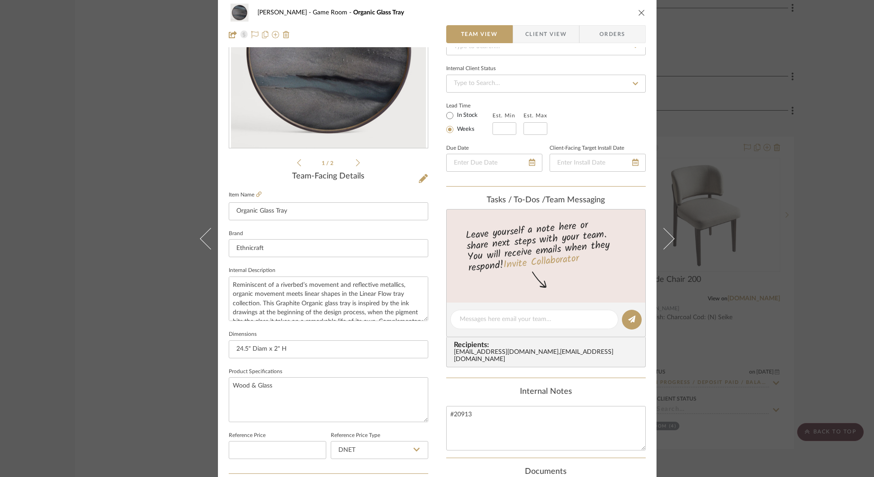
scroll to position [0, 0]
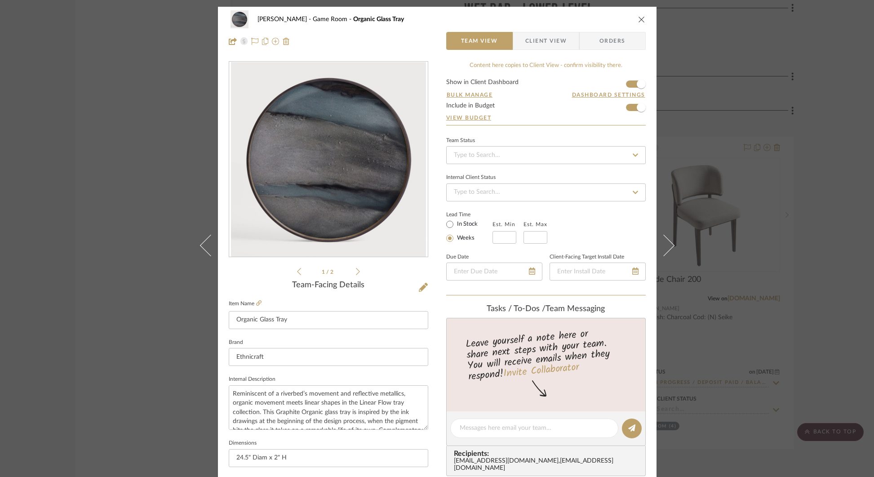
click at [130, 307] on div "STERN Game Room Organic Glass Tray Team View Client View Orders 1 / 2 Team-Faci…" at bounding box center [437, 238] width 874 height 477
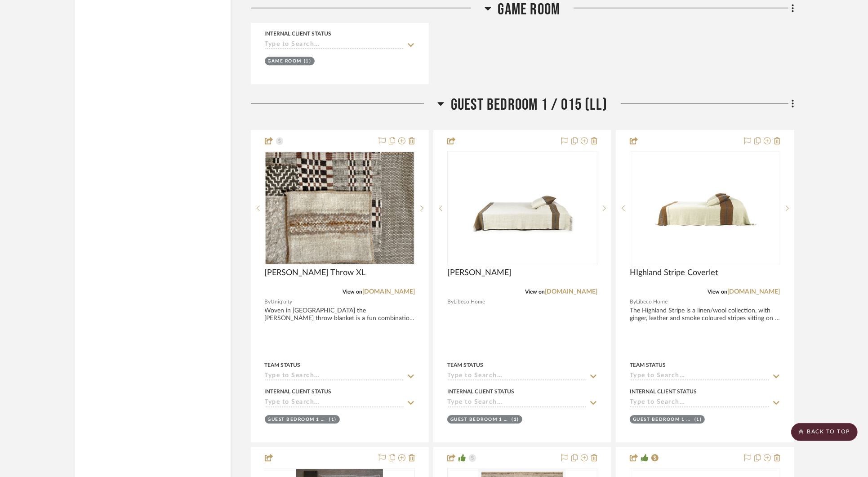
scroll to position [12899, 0]
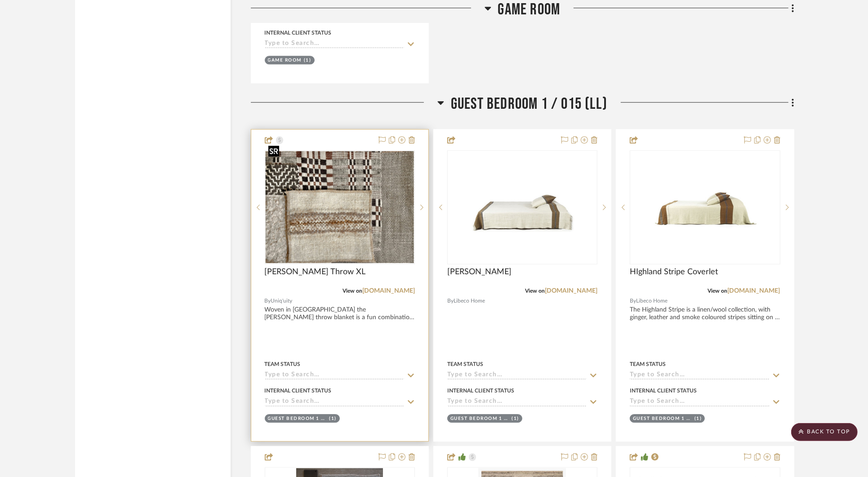
click at [351, 217] on img "0" at bounding box center [340, 206] width 148 height 111
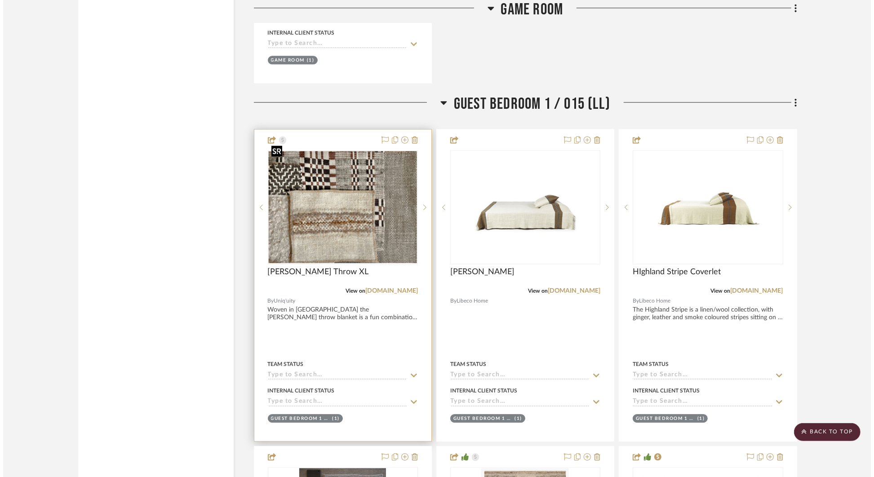
scroll to position [0, 0]
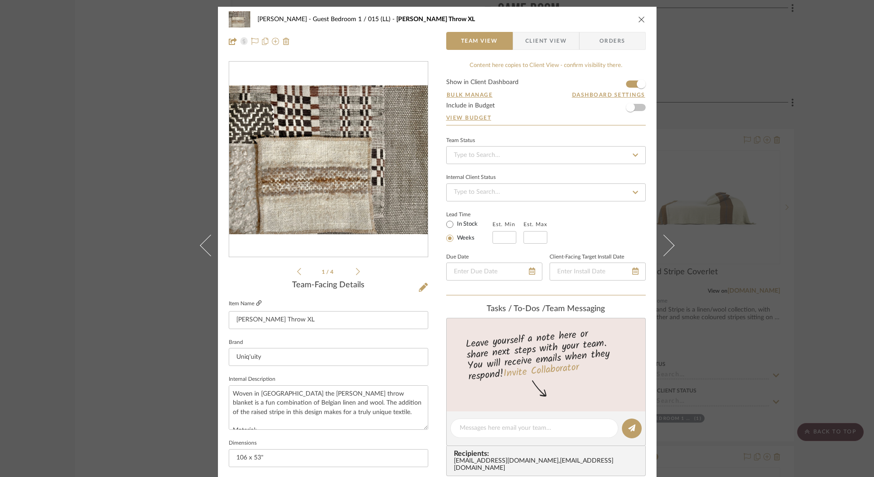
click at [257, 301] on icon at bounding box center [258, 302] width 5 height 5
